Goal: Task Accomplishment & Management: Manage account settings

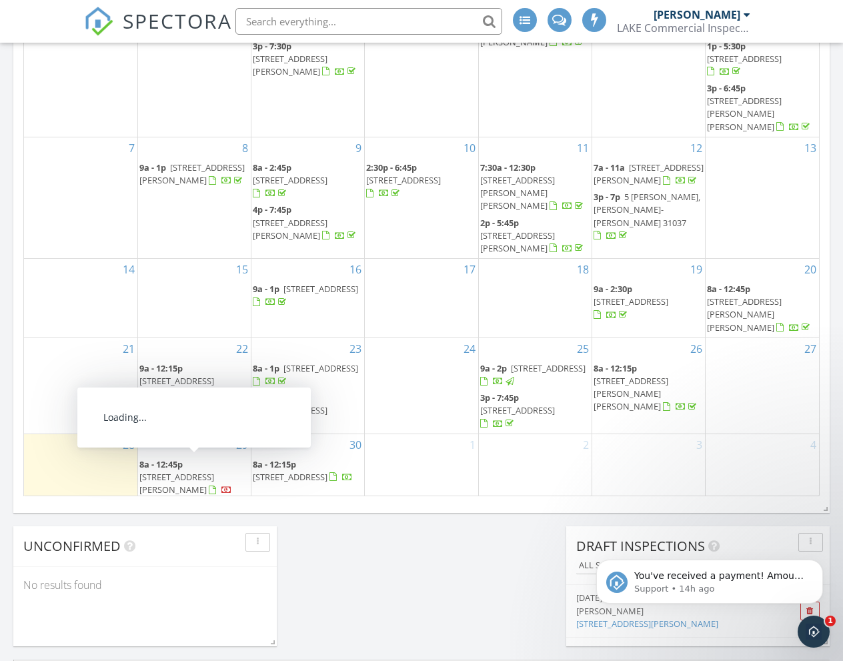
scroll to position [755, 0]
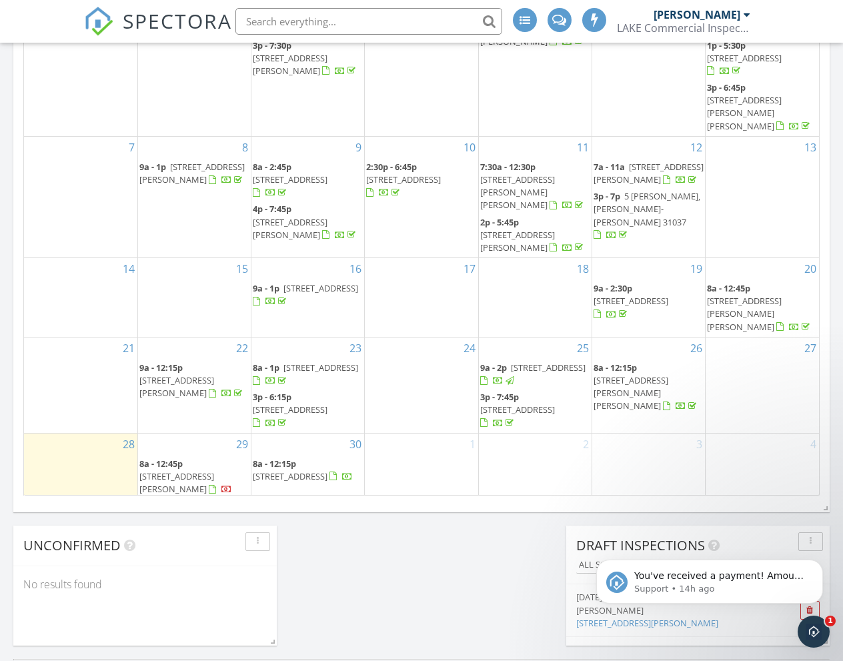
click at [215, 499] on span "542 Thompson Rd, Dexter 31019" at bounding box center [191, 517] width 105 height 37
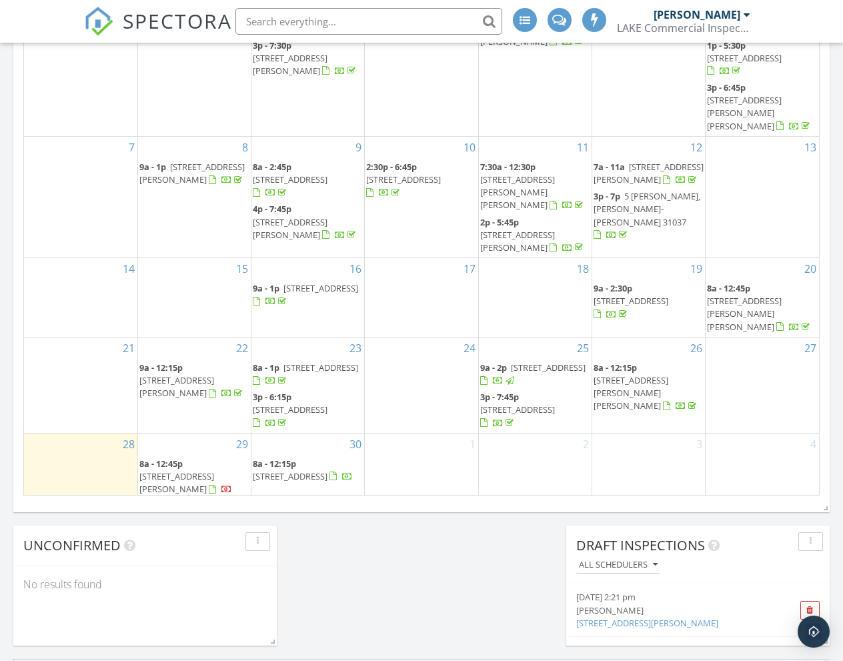
click at [214, 470] on span "[STREET_ADDRESS][PERSON_NAME]" at bounding box center [176, 482] width 75 height 25
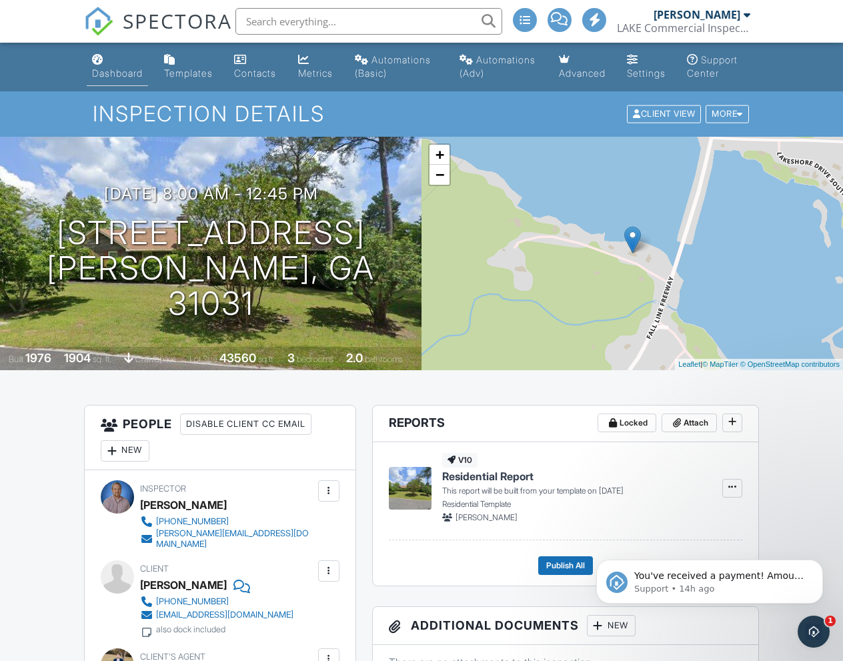
click at [141, 74] on div "Dashboard" at bounding box center [117, 72] width 51 height 11
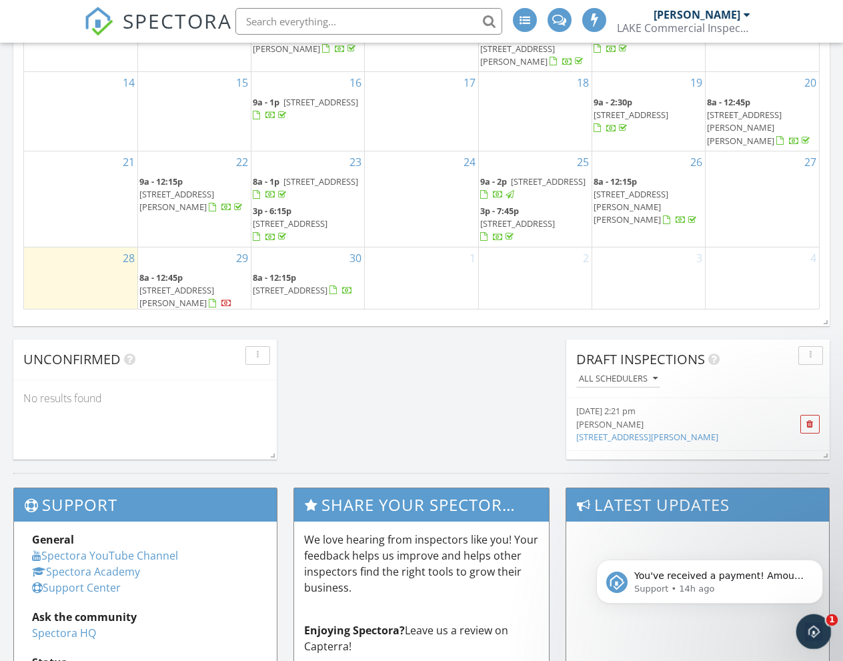
click at [819, 633] on div "Open Intercom Messenger" at bounding box center [811, 629] width 44 height 44
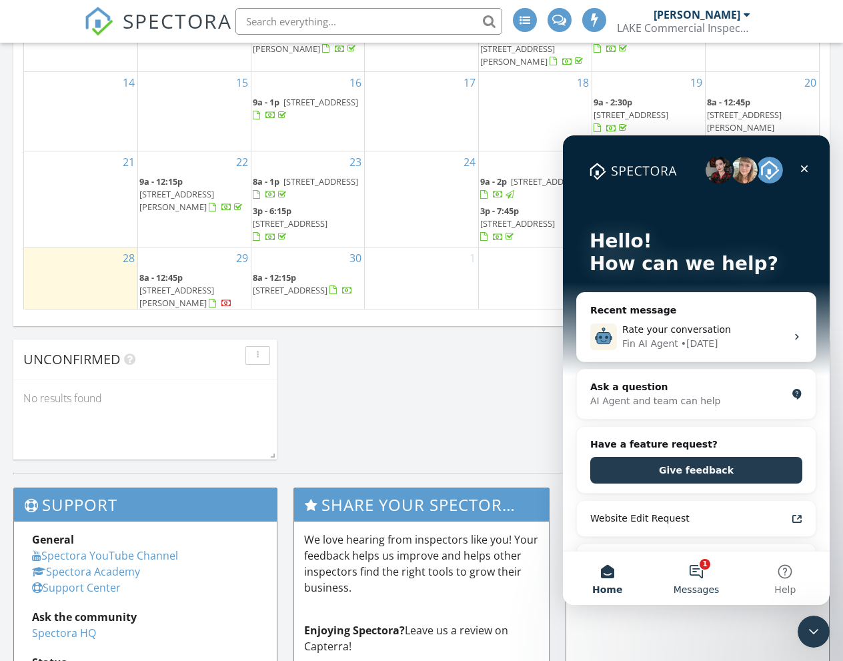
click at [696, 569] on button "1 Messages" at bounding box center [695, 577] width 89 height 53
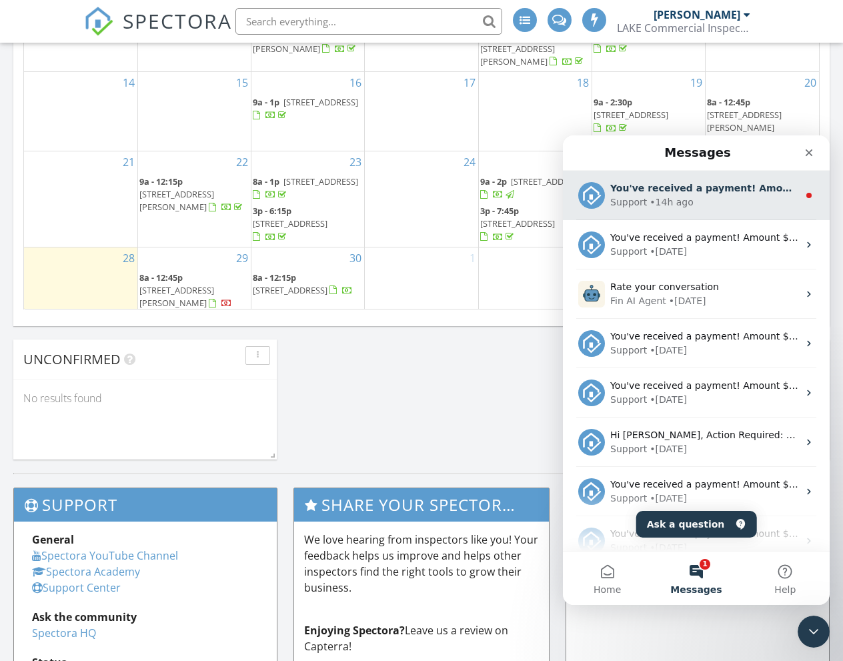
click at [728, 204] on div "Support • 14h ago" at bounding box center [704, 202] width 188 height 14
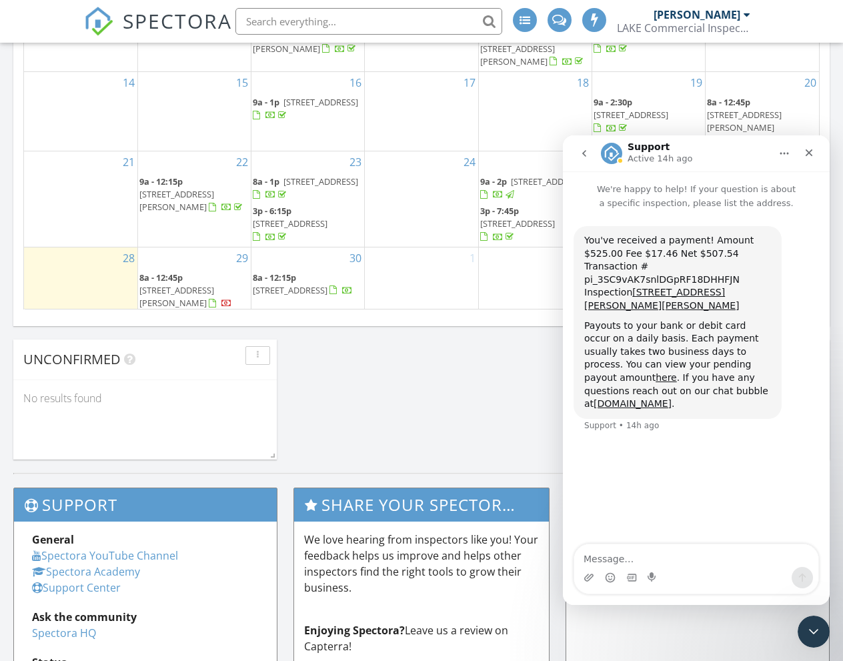
click at [585, 150] on icon "go back" at bounding box center [584, 153] width 4 height 7
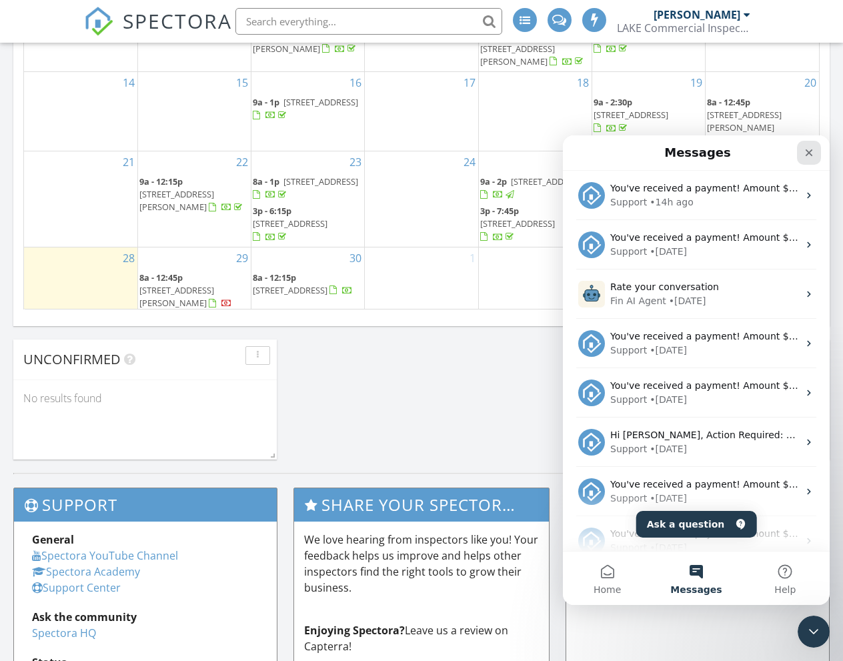
click at [807, 154] on icon "Close" at bounding box center [808, 152] width 7 height 7
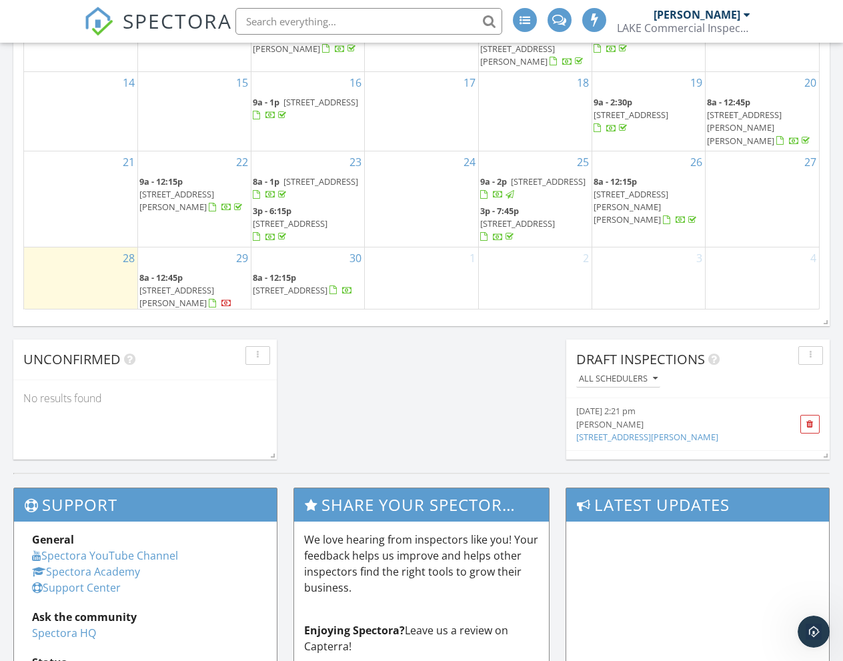
scroll to position [1249, 0]
